Goal: Task Accomplishment & Management: Manage account settings

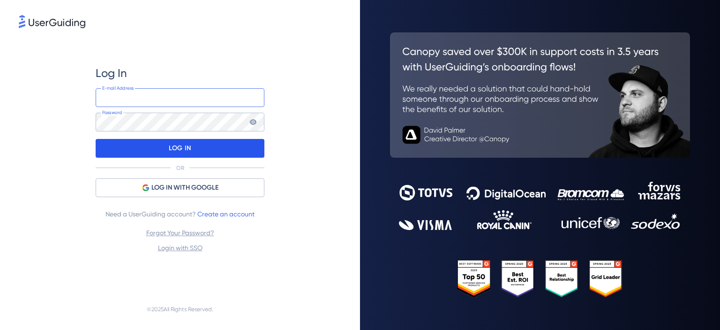
type input "[PERSON_NAME][EMAIL_ADDRESS][DOMAIN_NAME]"
click at [181, 153] on p "LOG IN" at bounding box center [180, 148] width 22 height 15
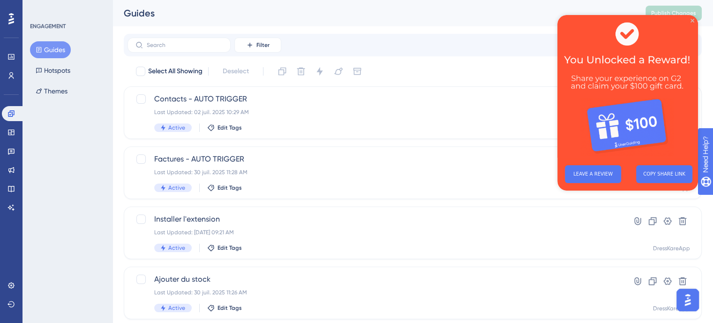
click at [692, 20] on icon "Close Preview" at bounding box center [693, 21] width 4 height 4
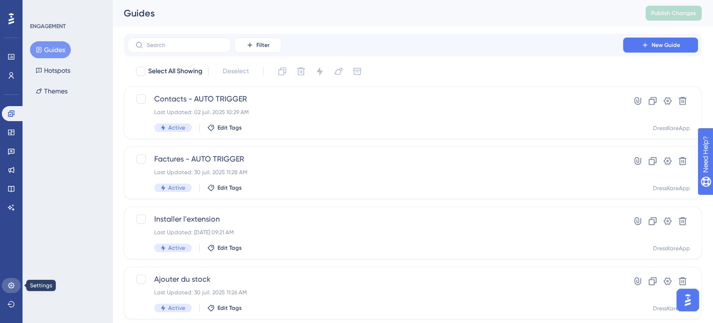
click at [12, 284] on icon at bounding box center [12, 285] width 8 height 8
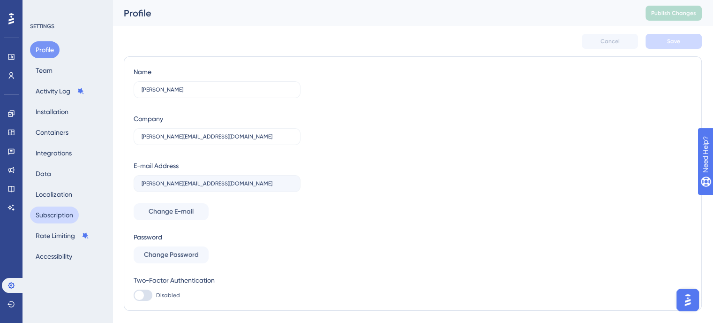
click at [56, 217] on button "Subscription" at bounding box center [54, 214] width 49 height 17
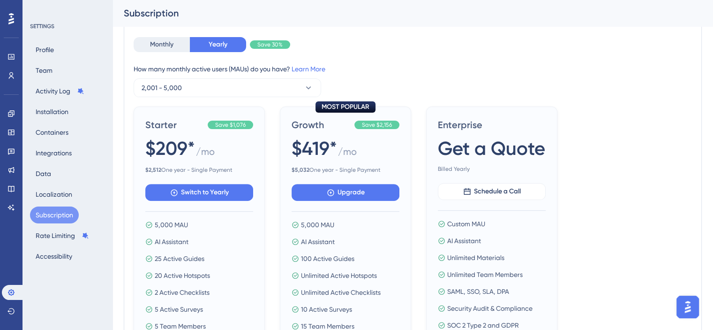
scroll to position [466, 0]
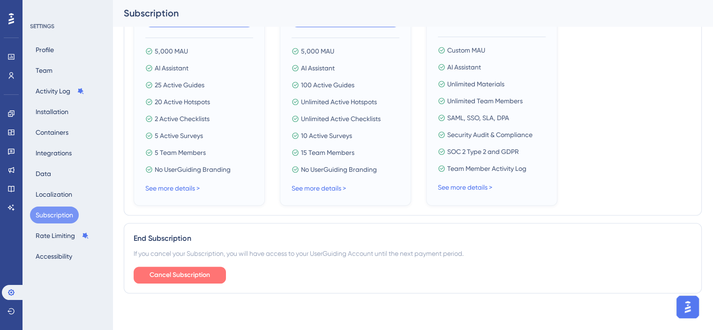
click at [184, 270] on span "Cancel Subscription" at bounding box center [180, 274] width 60 height 11
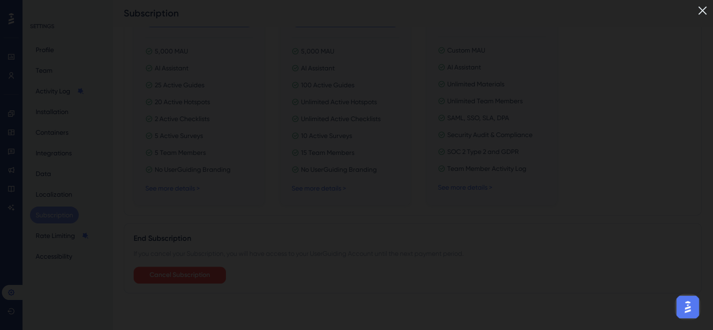
click at [709, 13] on img at bounding box center [702, 10] width 15 height 15
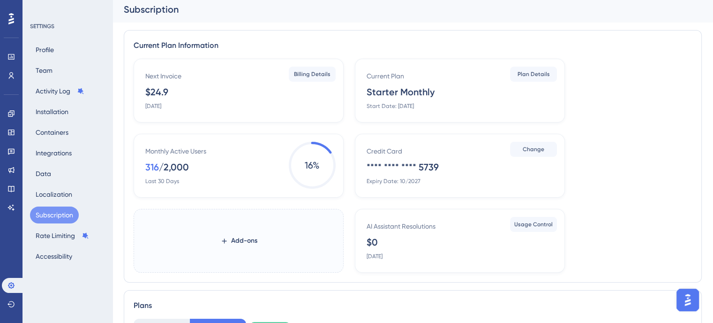
scroll to position [0, 0]
